Goal: Task Accomplishment & Management: Manage account settings

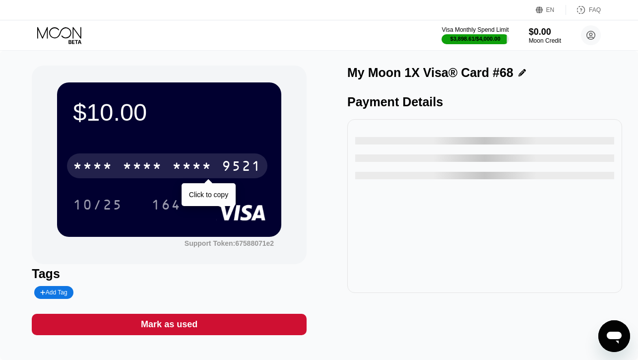
click at [159, 176] on div "* * * * * * * * * * * * 9521" at bounding box center [167, 165] width 200 height 25
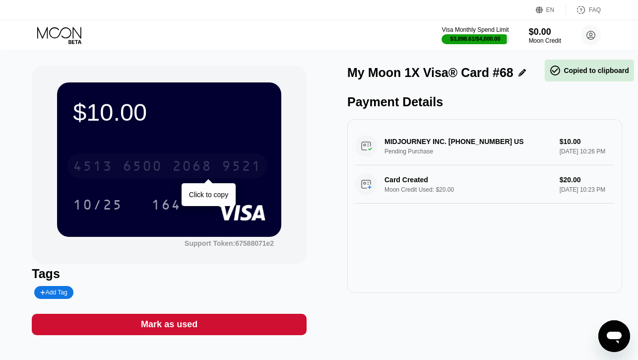
click at [159, 176] on div "4513 6500 2068 9521" at bounding box center [167, 165] width 200 height 25
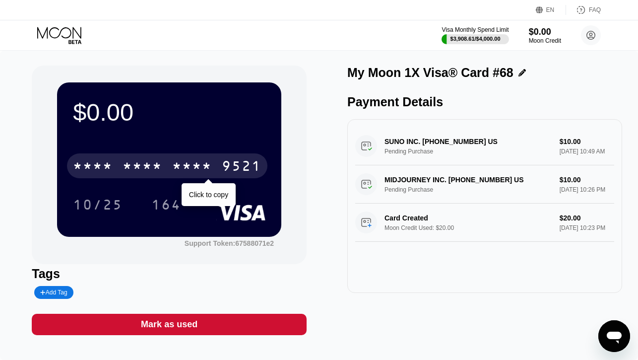
click at [136, 175] on div "* * * *" at bounding box center [142, 167] width 40 height 16
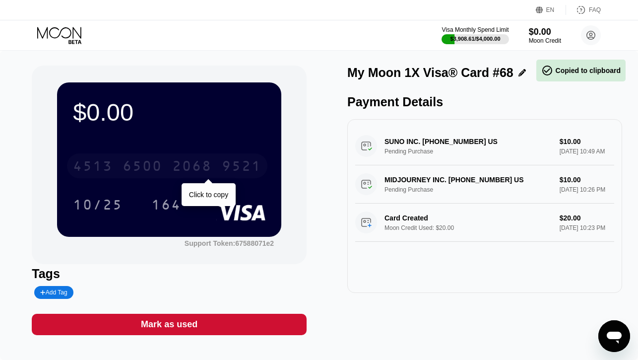
click at [136, 175] on div "6500" at bounding box center [142, 167] width 40 height 16
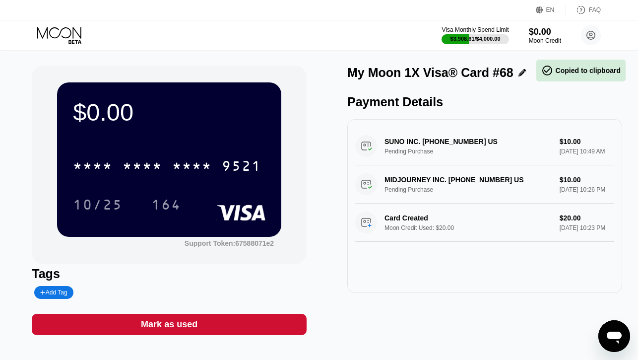
click at [65, 31] on icon at bounding box center [60, 35] width 46 height 17
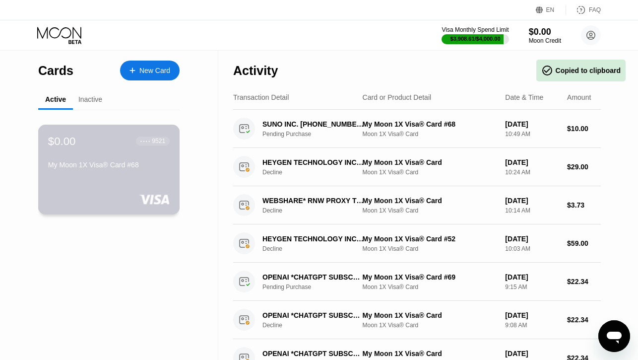
click at [110, 177] on div "$0.00 ● ● ● ● 9521 My Moon 1X Visa® Card #68" at bounding box center [109, 169] width 142 height 90
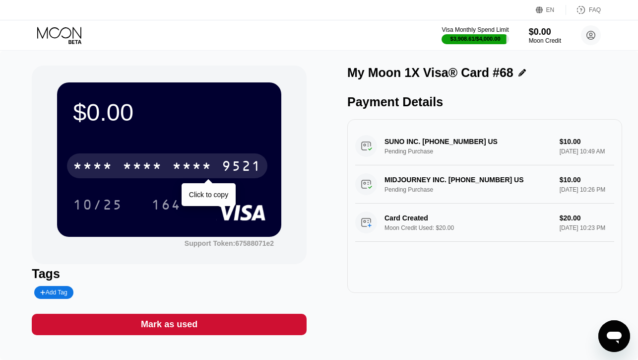
click at [150, 165] on div "* * * *" at bounding box center [142, 167] width 40 height 16
click at [150, 165] on div "6500" at bounding box center [142, 167] width 40 height 16
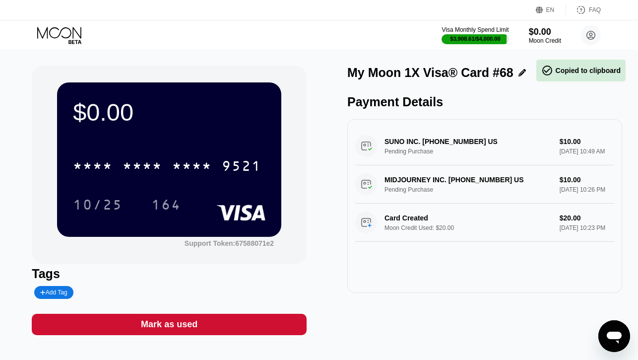
click at [162, 328] on div "Mark as used" at bounding box center [169, 323] width 57 height 11
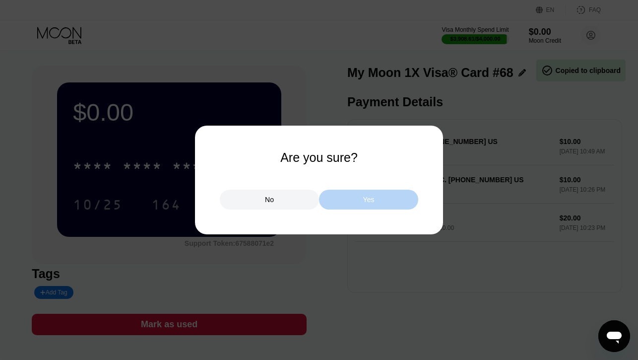
click at [371, 200] on div "Yes" at bounding box center [368, 199] width 11 height 9
